Goal: Task Accomplishment & Management: Complete application form

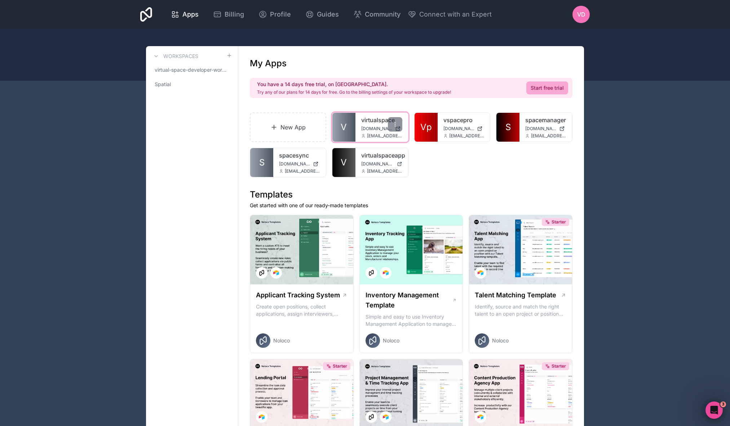
drag, startPoint x: 467, startPoint y: 164, endPoint x: 352, endPoint y: 125, distance: 121.3
click at [467, 164] on div "New App V virtualspace [DOMAIN_NAME] [EMAIL_ADDRESS][DOMAIN_NAME] Vp vspacepro …" at bounding box center [411, 144] width 323 height 65
click at [199, 71] on span "virtual-space-developer-workspace" at bounding box center [188, 69] width 66 height 7
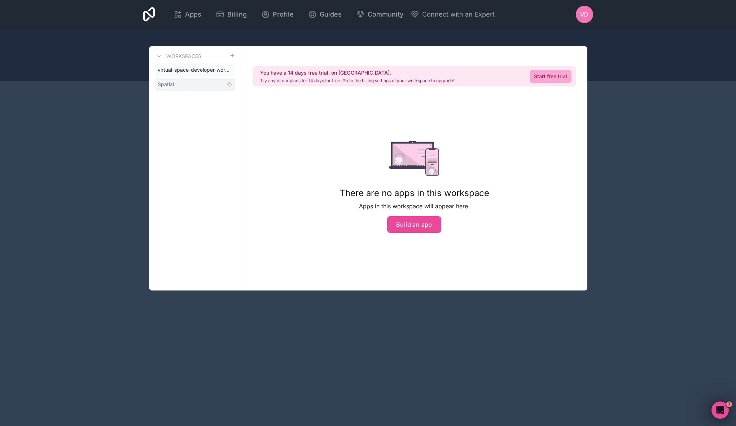
click at [195, 82] on link "Spatial" at bounding box center [195, 84] width 80 height 13
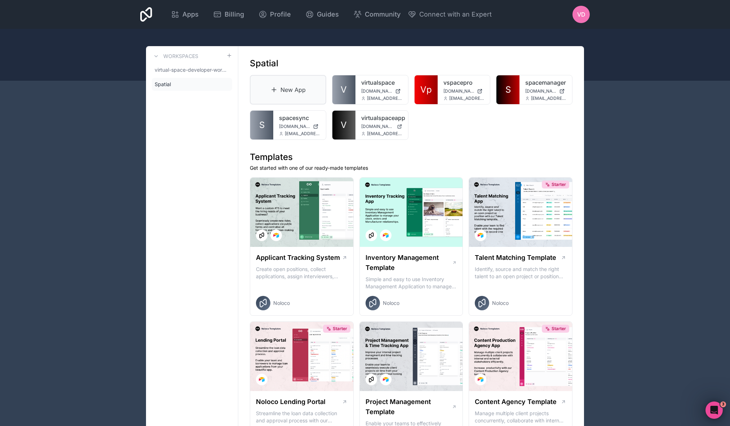
click at [274, 84] on link "New App" at bounding box center [288, 90] width 76 height 30
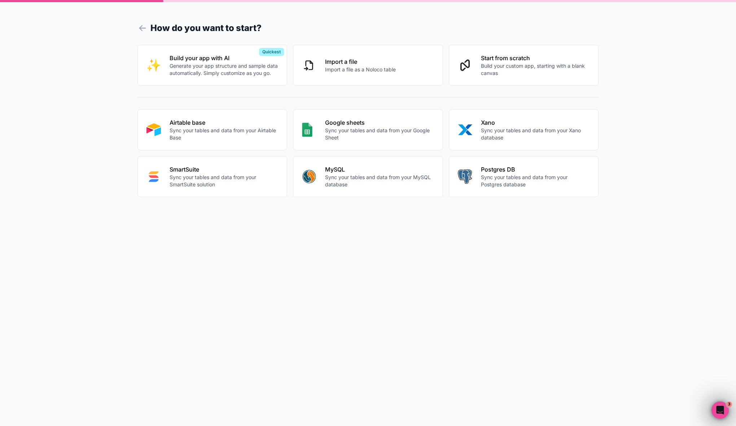
click at [504, 70] on p "Build your custom app, starting with a blank canvas" at bounding box center [535, 69] width 109 height 14
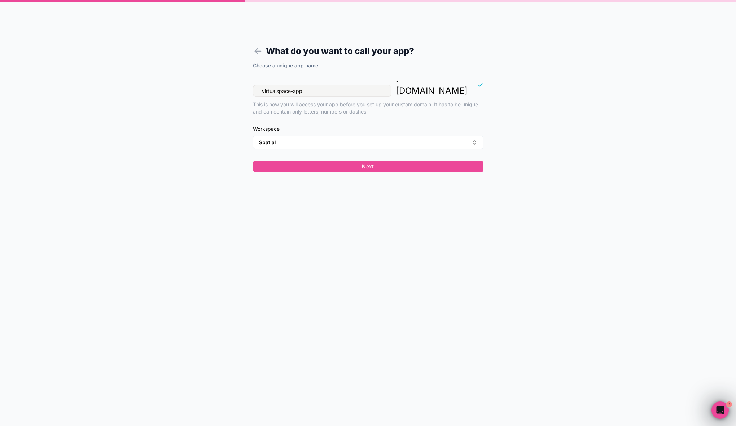
click at [322, 85] on input "virtualspace-app" at bounding box center [322, 91] width 138 height 12
click at [317, 85] on input "virtualspace-app" at bounding box center [322, 91] width 138 height 12
type input "virtualspace-pages"
click at [348, 136] on button "Spatial" at bounding box center [368, 143] width 230 height 14
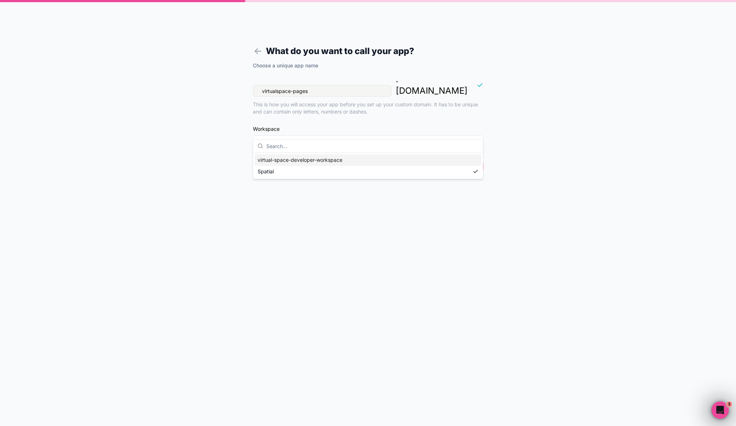
click at [356, 125] on span "Workspace" at bounding box center [368, 128] width 230 height 7
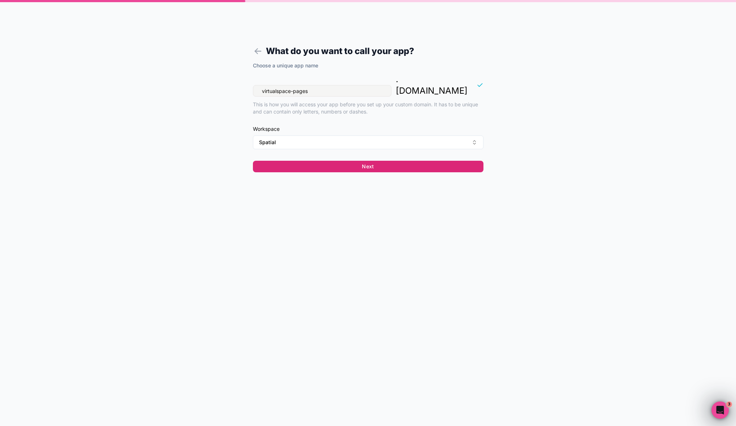
click at [387, 161] on button "Next" at bounding box center [368, 167] width 230 height 12
